Goal: Task Accomplishment & Management: Complete application form

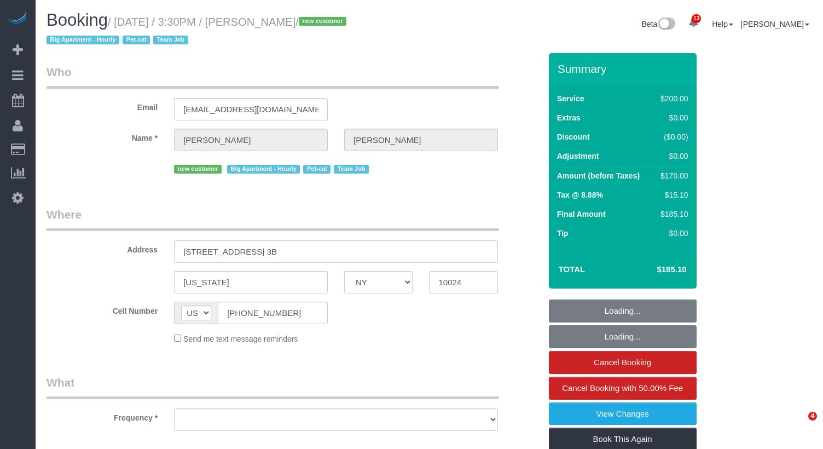
select select "NY"
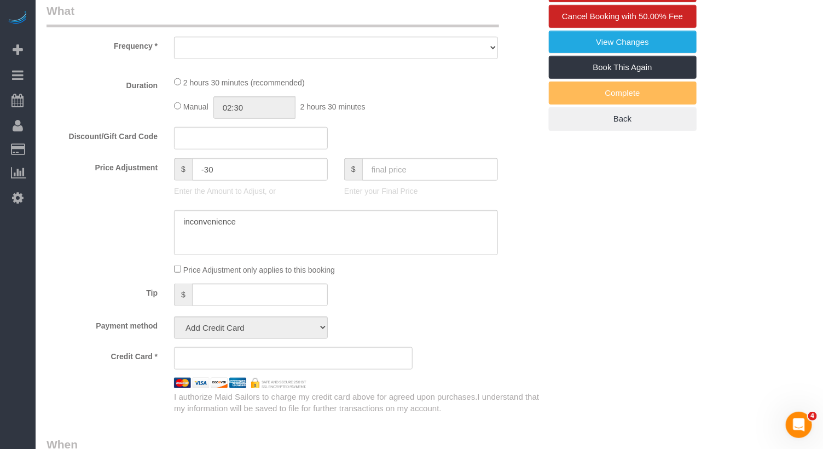
select select "object:882"
select select "150"
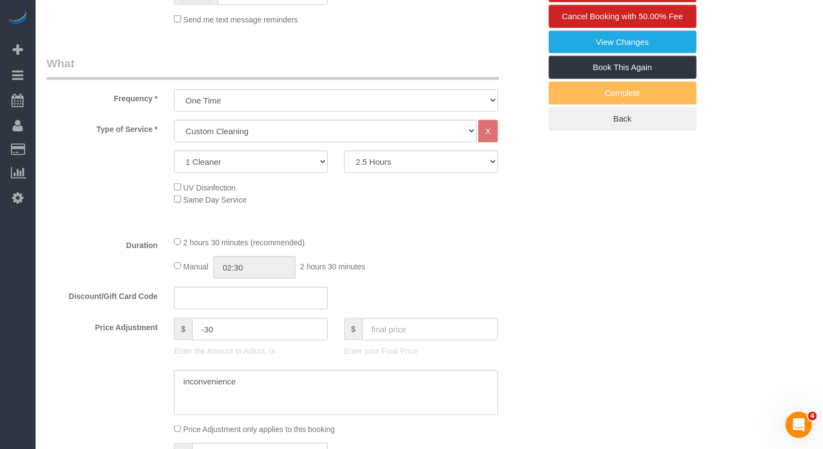
select select "object:888"
select select "string:stripe-pm_1S2x4Y4VGloSiKo7I9q49Hh7"
select select "number:56"
select select "number:68"
select select "number:14"
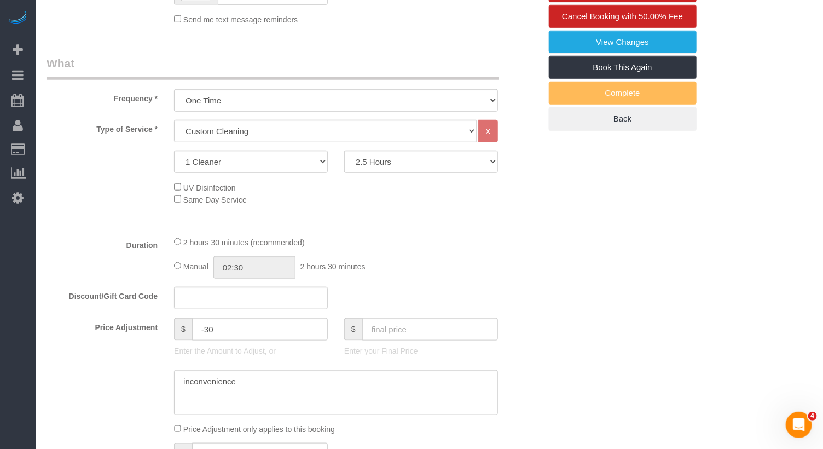
select select "number:5"
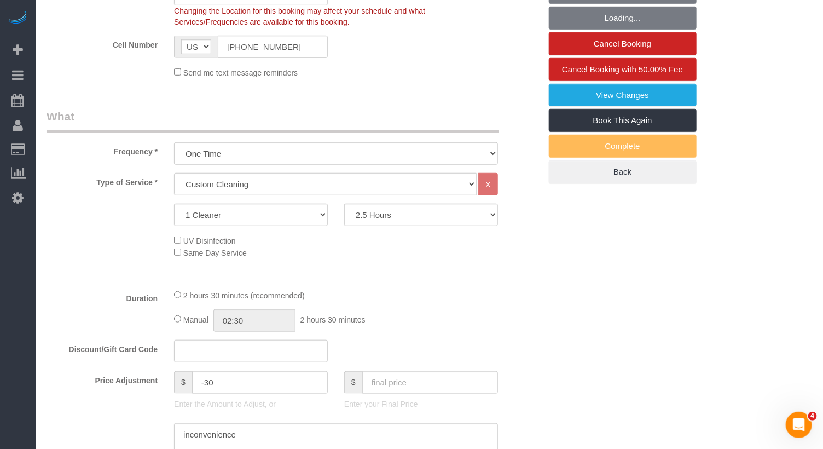
scroll to position [313, 0]
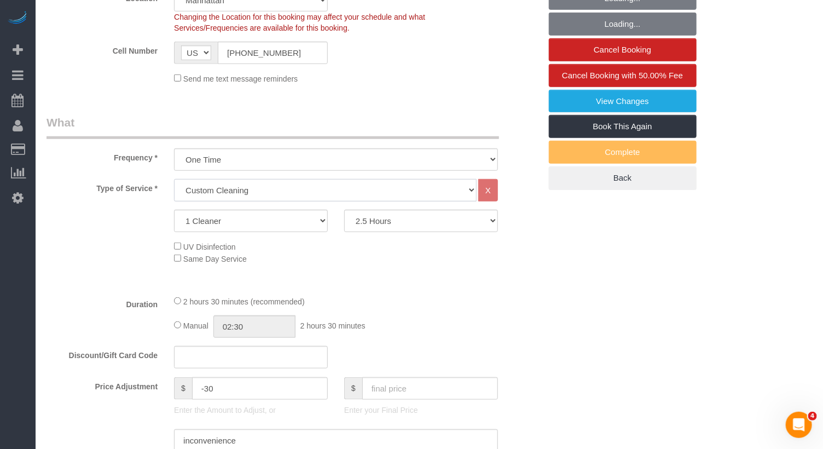
click at [221, 192] on select "Under 1,000 sq. ft. 1,001 - 1,500 sq. ft. 1,500+ sq. ft. Custom Cleaning Office…" at bounding box center [325, 190] width 303 height 22
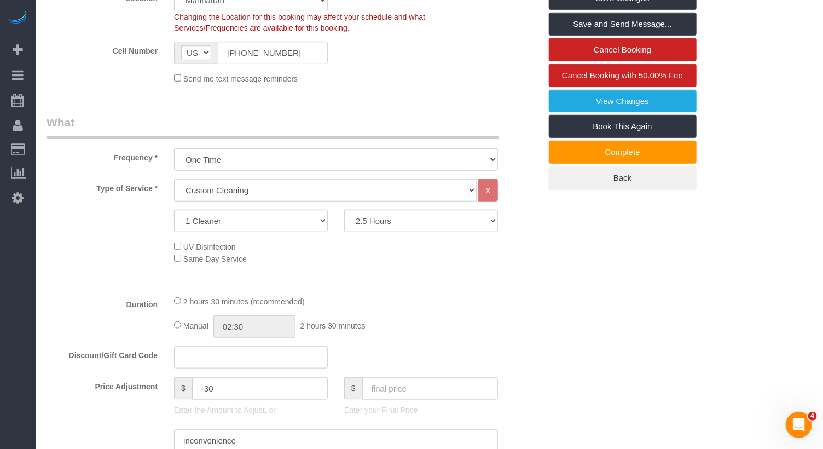
select select "216"
click at [174, 179] on select "Under 1,000 sq. ft. 1,001 - 1,500 sq. ft. 1,500+ sq. ft. Custom Cleaning Office…" at bounding box center [325, 190] width 303 height 22
select select "? string:undefined ?"
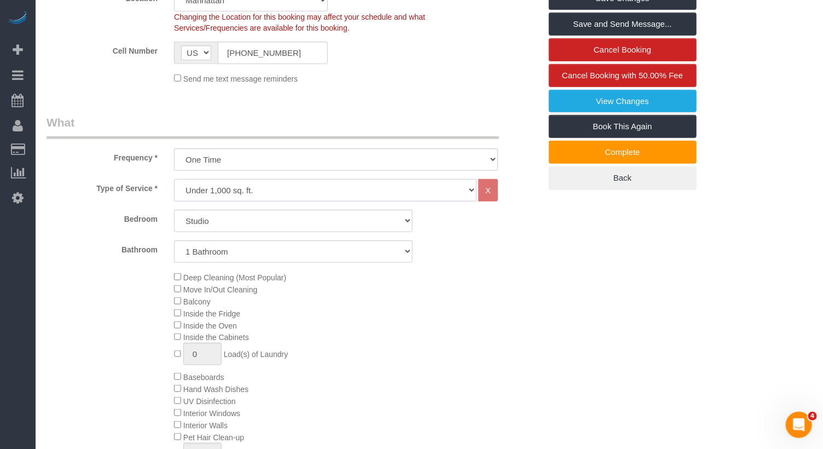
click at [222, 193] on select "Under 1,000 sq. ft. 1,001 - 1,500 sq. ft. 1,500+ sq. ft. Custom Cleaning Office…" at bounding box center [325, 190] width 303 height 22
select select "213"
click at [174, 179] on select "Under 1,000 sq. ft. 1,001 - 1,500 sq. ft. 1,500+ sq. ft. Custom Cleaning Office…" at bounding box center [325, 190] width 303 height 22
select select "1"
select select "120"
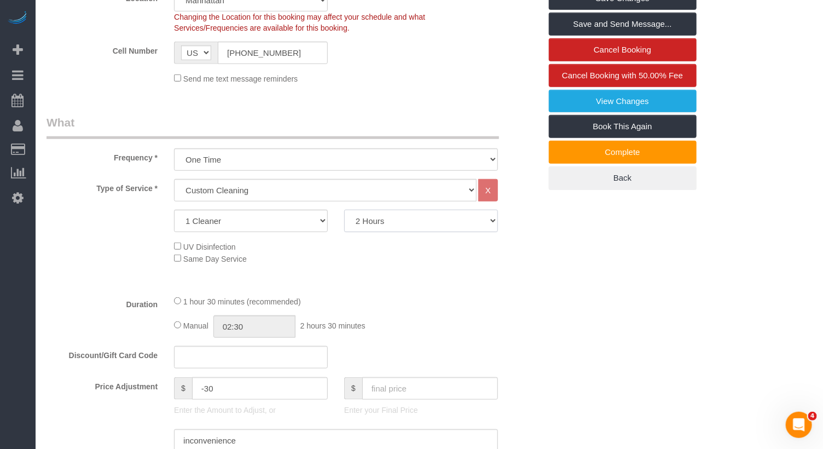
click at [409, 218] on select "2 Hours 2.5 Hours 3 Hours 3.5 Hours 4 Hours 4.5 Hours 5 Hours 5.5 Hours 6 Hours…" at bounding box center [421, 221] width 154 height 22
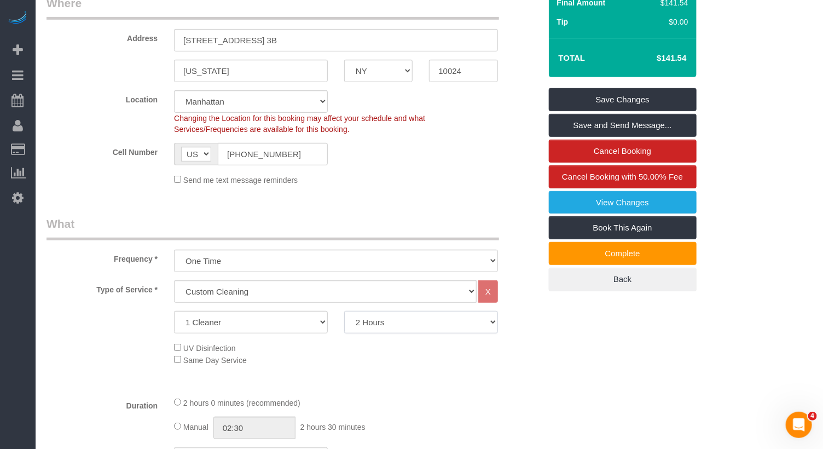
scroll to position [331, 0]
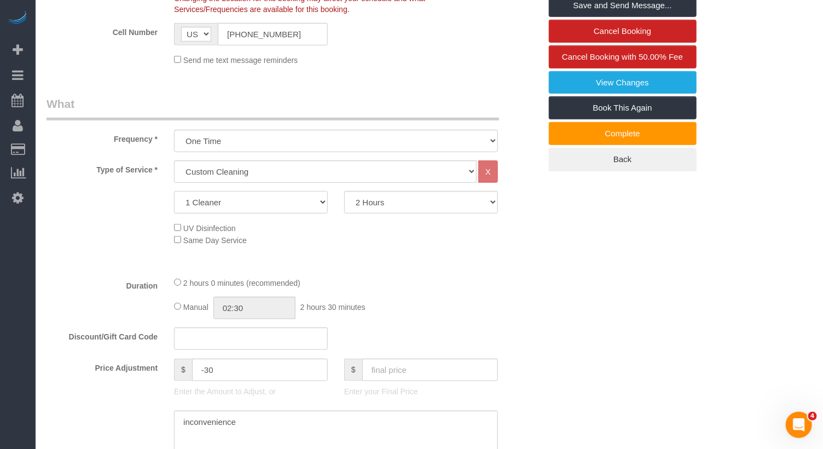
click at [232, 198] on select "1 Cleaner 2 Cleaners 3 Cleaners 4 Cleaners 5 Cleaners" at bounding box center [251, 202] width 154 height 22
click at [221, 175] on select "Under 1,000 sq. ft. 1,001 - 1,500 sq. ft. 1,500+ sq. ft. Custom Cleaning Office…" at bounding box center [325, 171] width 303 height 22
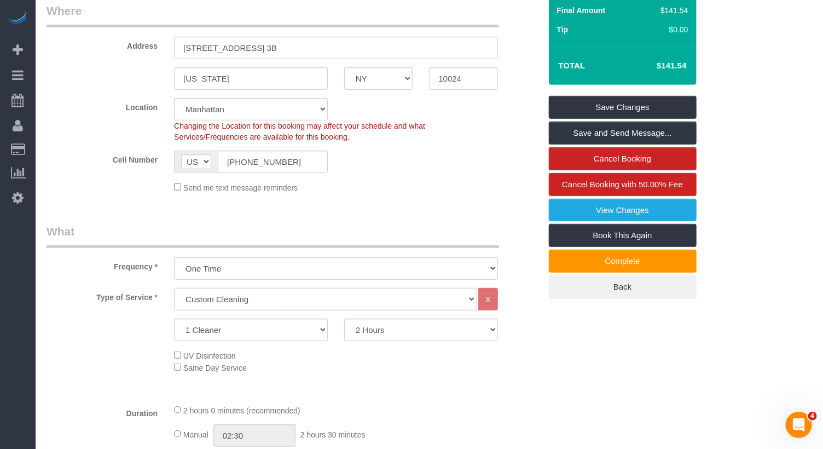
scroll to position [387, 0]
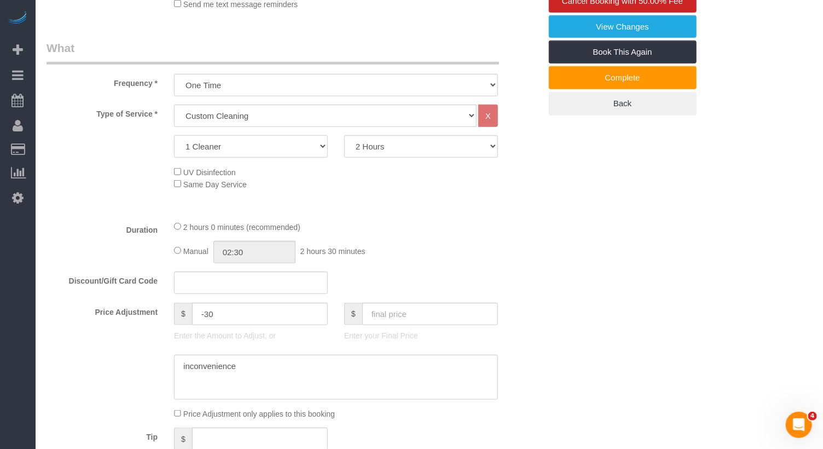
click at [223, 149] on select "1 Cleaner 2 Cleaners 3 Cleaners 4 Cleaners 5 Cleaners" at bounding box center [251, 146] width 154 height 22
click at [253, 117] on select "Under 1,000 sq. ft. 1,001 - 1,500 sq. ft. 1,500+ sq. ft. Custom Cleaning Office…" at bounding box center [325, 116] width 303 height 22
select select "217"
click at [174, 105] on select "Under 1,000 sq. ft. 1,001 - 1,500 sq. ft. 1,500+ sq. ft. Custom Cleaning Office…" at bounding box center [325, 116] width 303 height 22
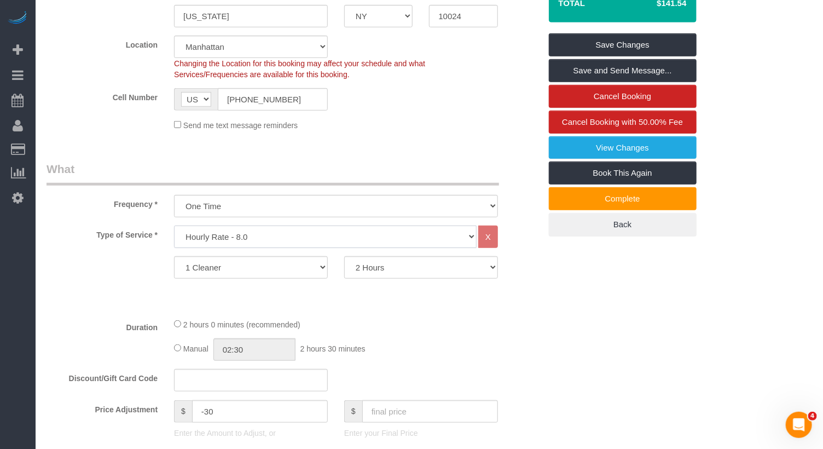
scroll to position [353, 0]
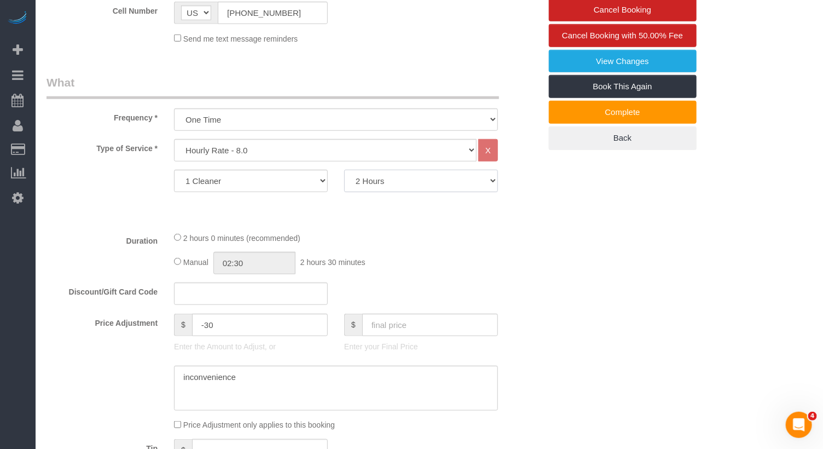
click at [358, 182] on select "1 Hour 1.5 Hour 2 Hours 2.5 Hours 3 Hours 3.5 Hours 4 Hours 4.5 Hours 5 Hours 5…" at bounding box center [421, 181] width 154 height 22
select select "90"
click at [344, 170] on select "1 Hour 1.5 Hour 2 Hours 2.5 Hours 3 Hours 3.5 Hours 4 Hours 4.5 Hours 5 Hours 5…" at bounding box center [421, 181] width 154 height 22
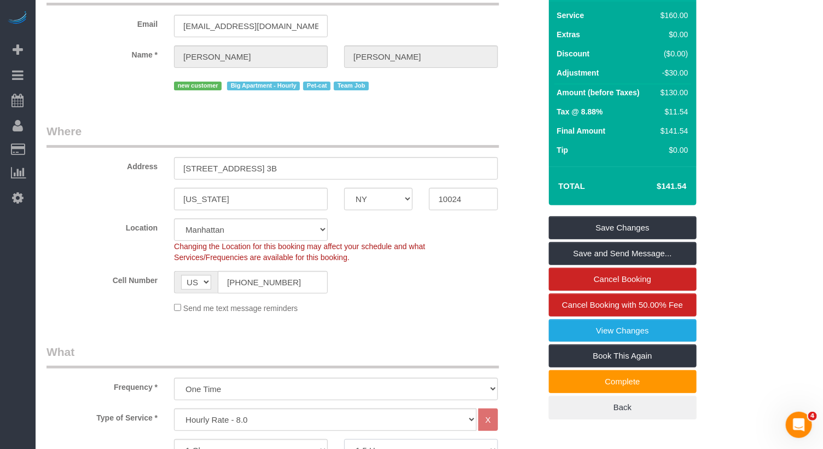
scroll to position [0, 0]
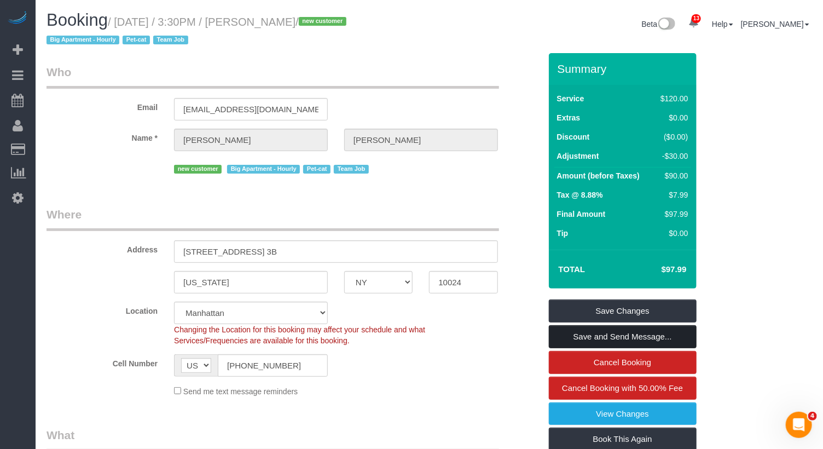
click at [594, 337] on link "Save and Send Message..." at bounding box center [623, 336] width 148 height 23
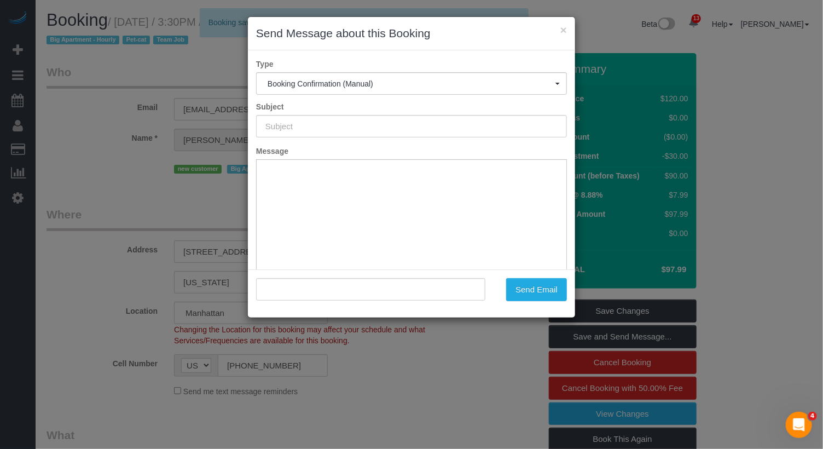
type input "Cleaning Confirmed for 09/08/2025 at 3:30pm"
type input ""Holly Schneier" <hollyschneier@gmail.com>"
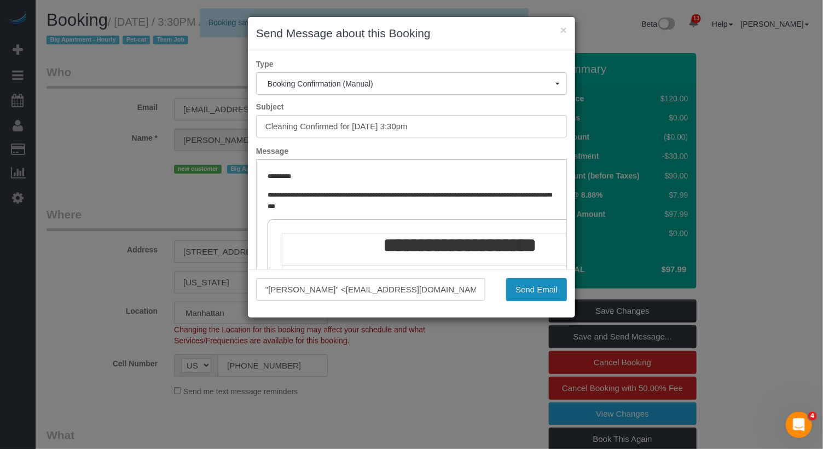
click at [526, 291] on button "Send Email" at bounding box center [536, 289] width 61 height 23
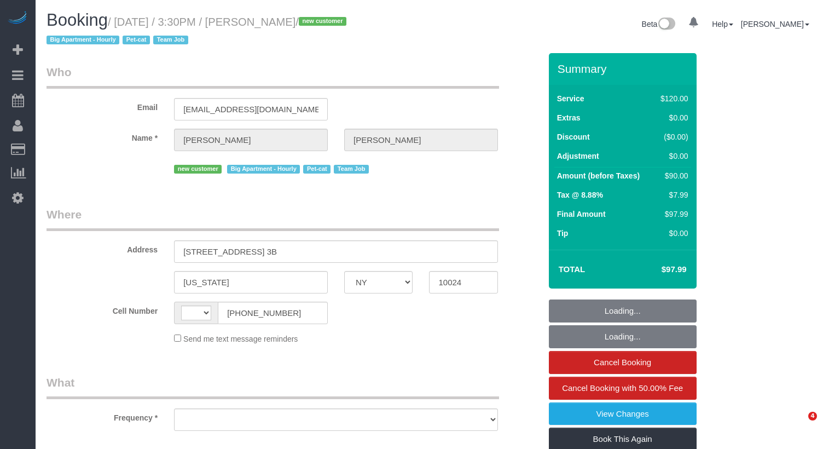
select select "NY"
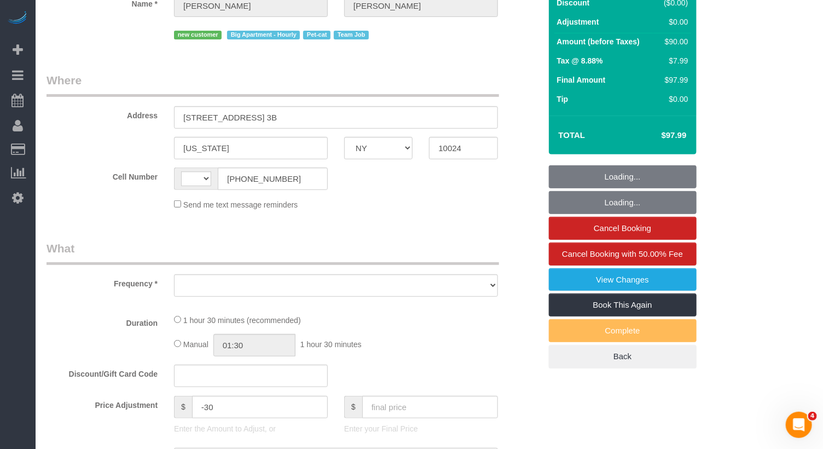
select select "string:[GEOGRAPHIC_DATA]"
select select "object:506"
select select "90"
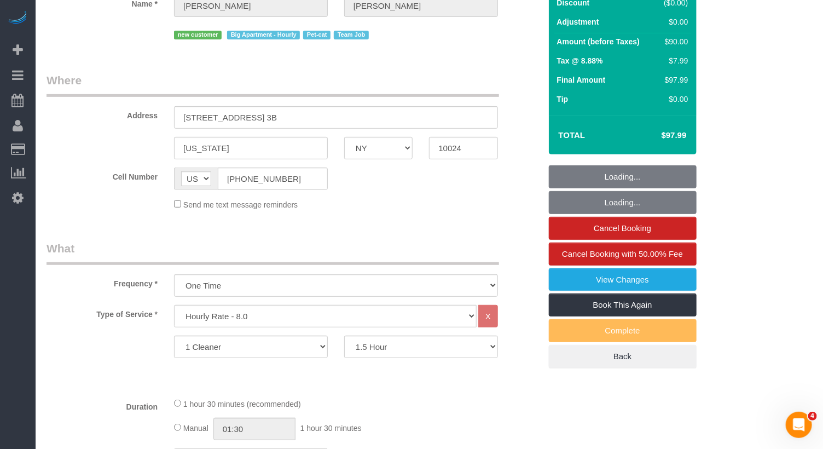
select select "string:stripe-pm_1S2x4Y4VGloSiKo7I9q49Hh7"
select select "number:56"
select select "number:68"
select select "number:14"
select select "number:5"
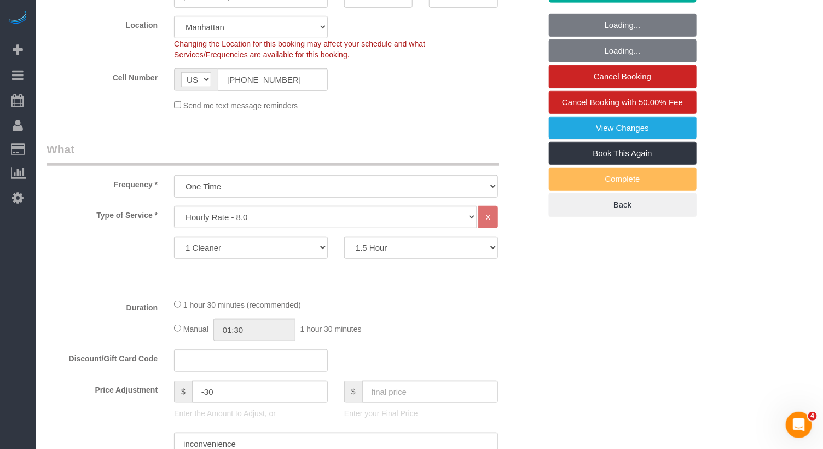
scroll to position [403, 0]
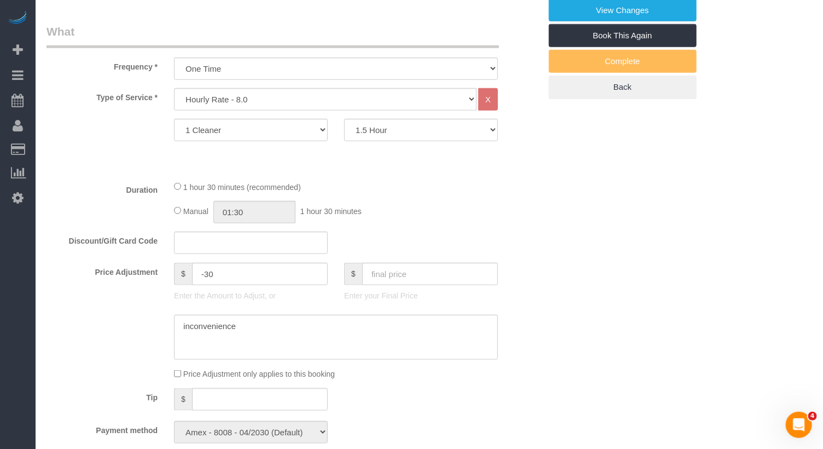
select select "object:1065"
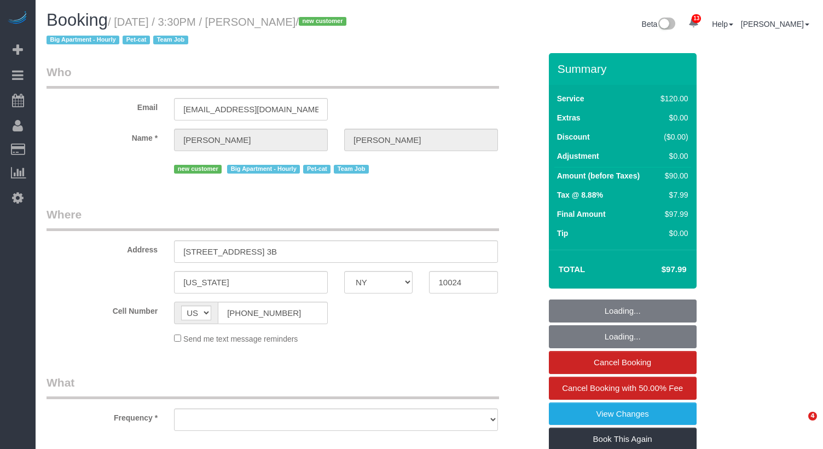
select select "NY"
select select "object:753"
select select "90"
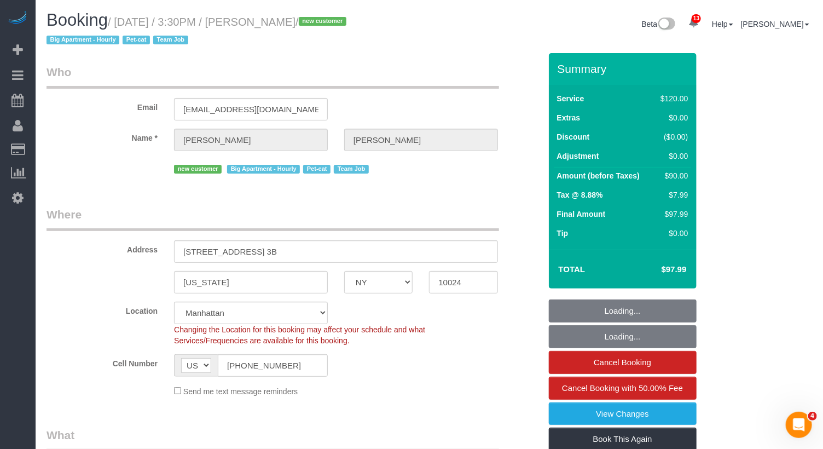
select select "string:stripe-pm_1S2x4Y4VGloSiKo7I9q49Hh7"
select select "object:906"
select select "number:56"
select select "number:68"
select select "number:14"
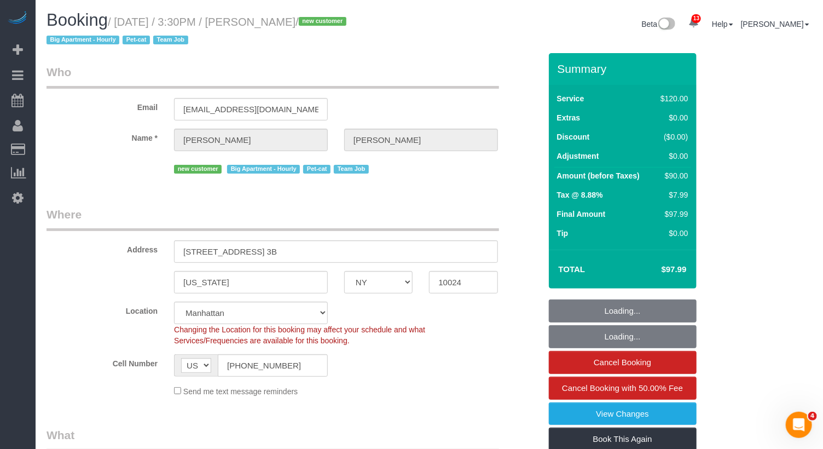
select select "number:5"
